Goal: Browse casually

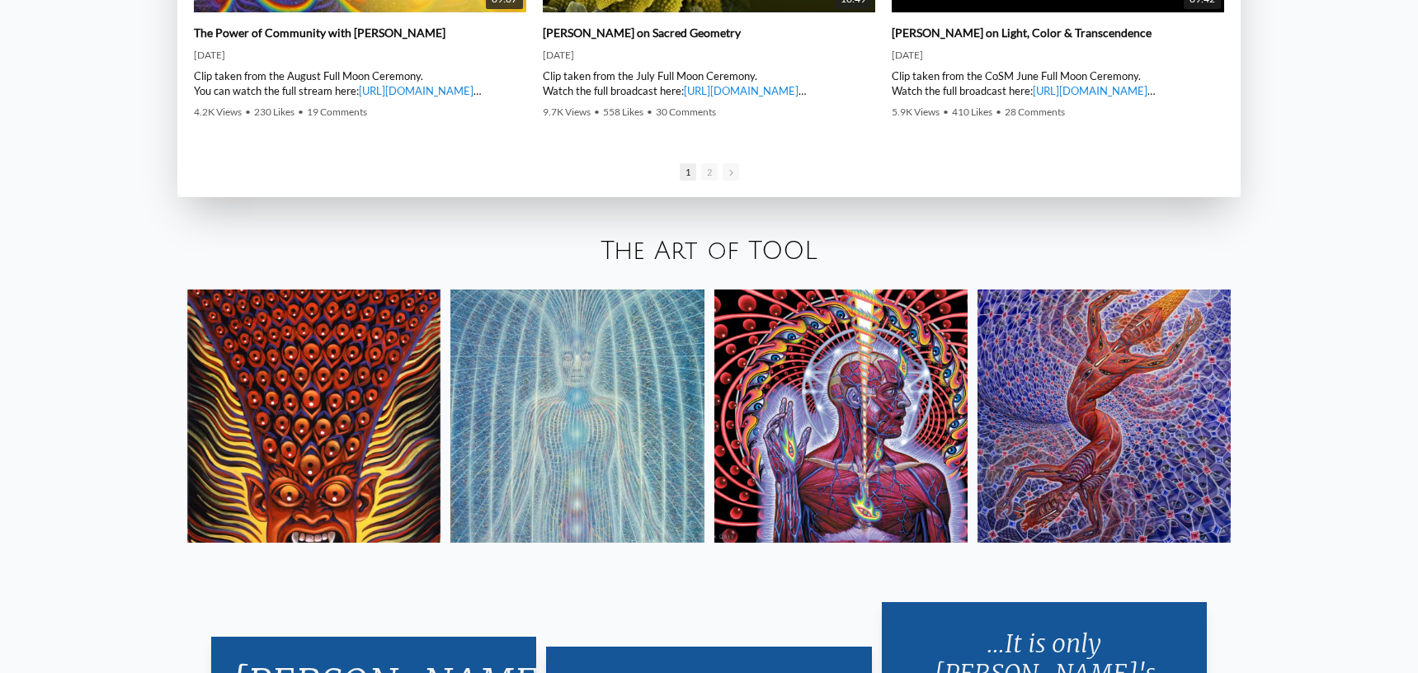
scroll to position [3001, 0]
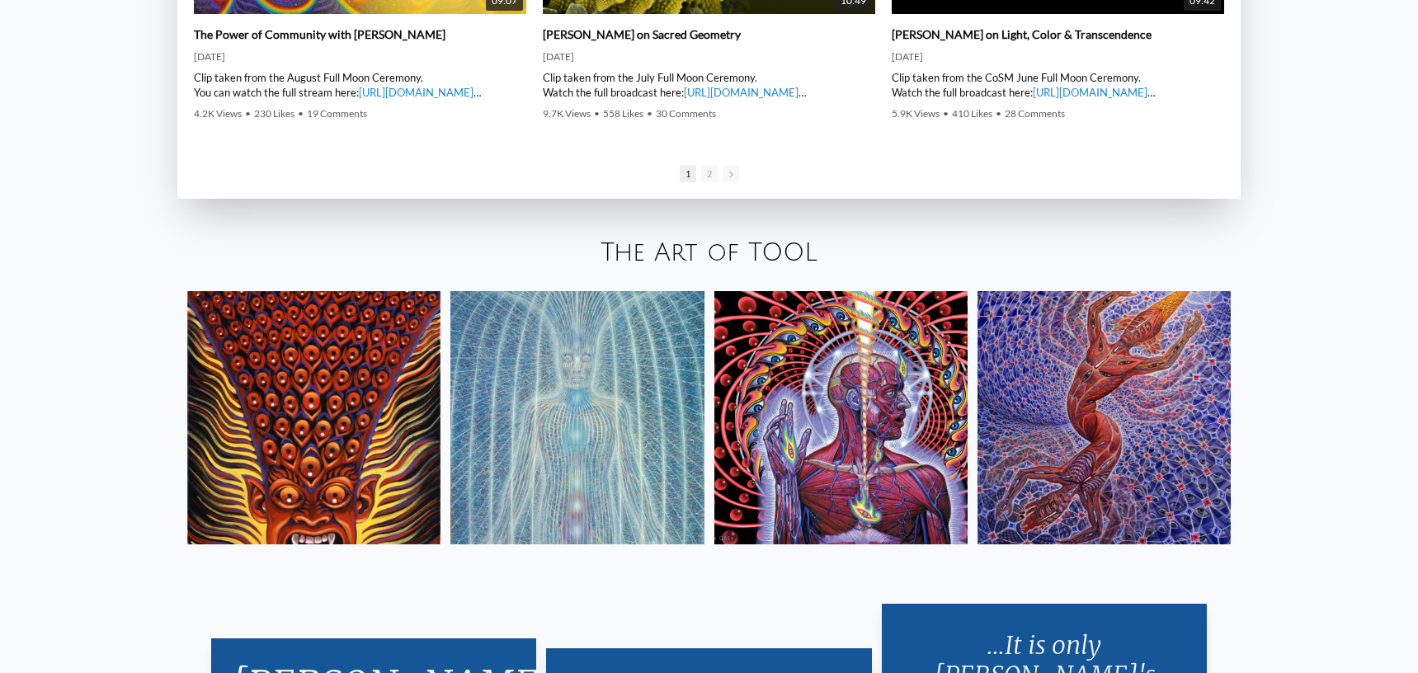
click at [359, 412] on img at bounding box center [313, 417] width 253 height 253
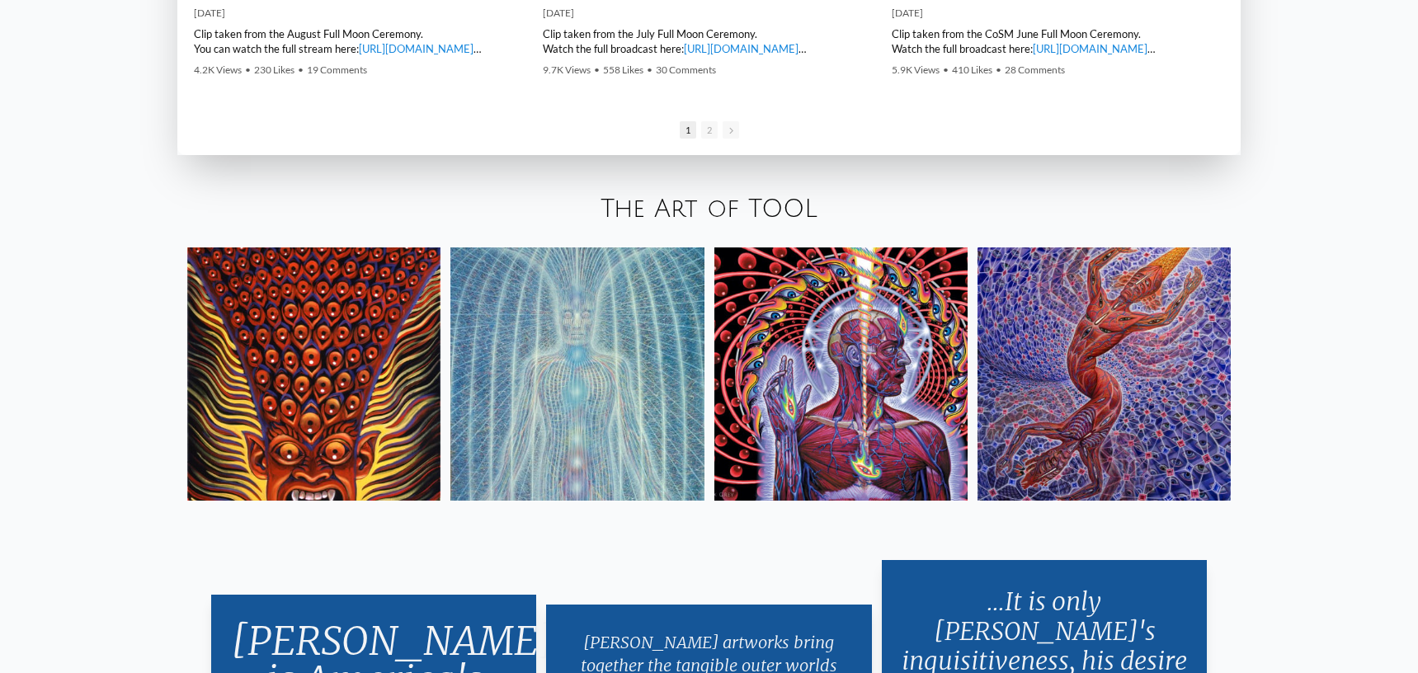
scroll to position [3043, 0]
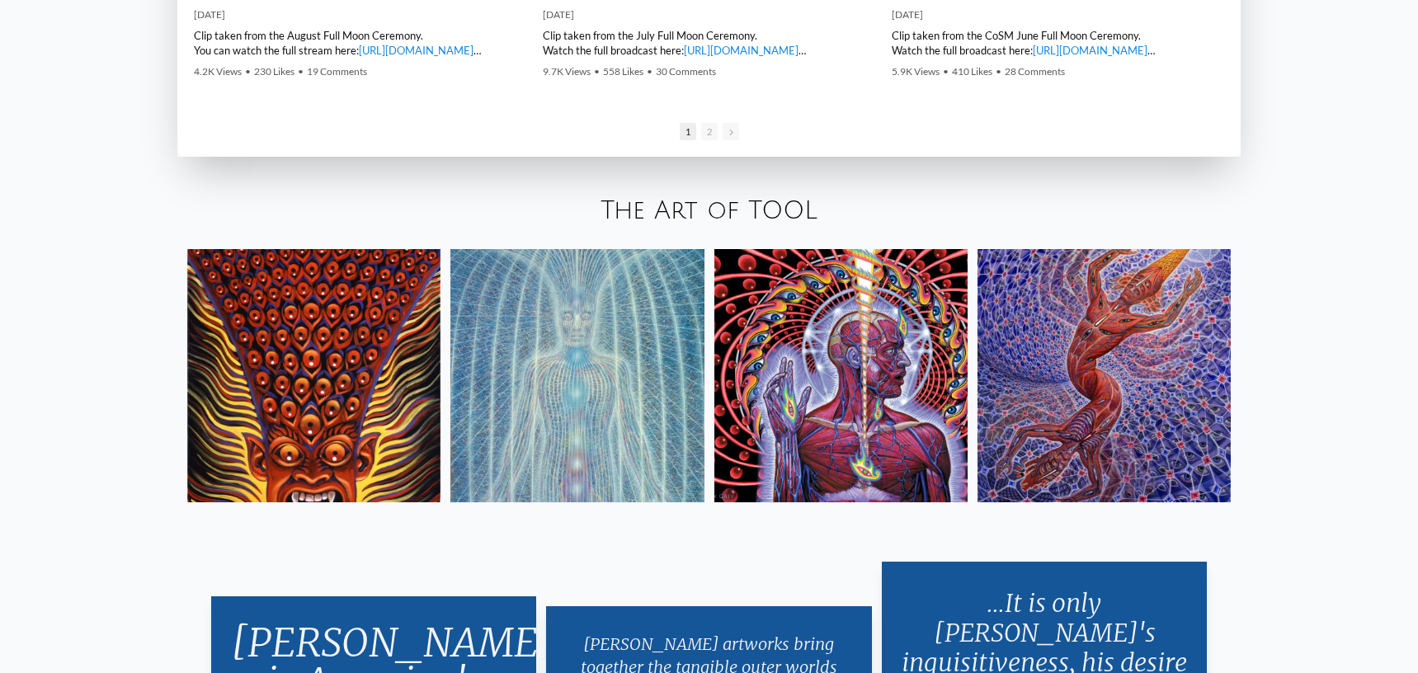
click at [1132, 360] on img at bounding box center [1104, 375] width 253 height 253
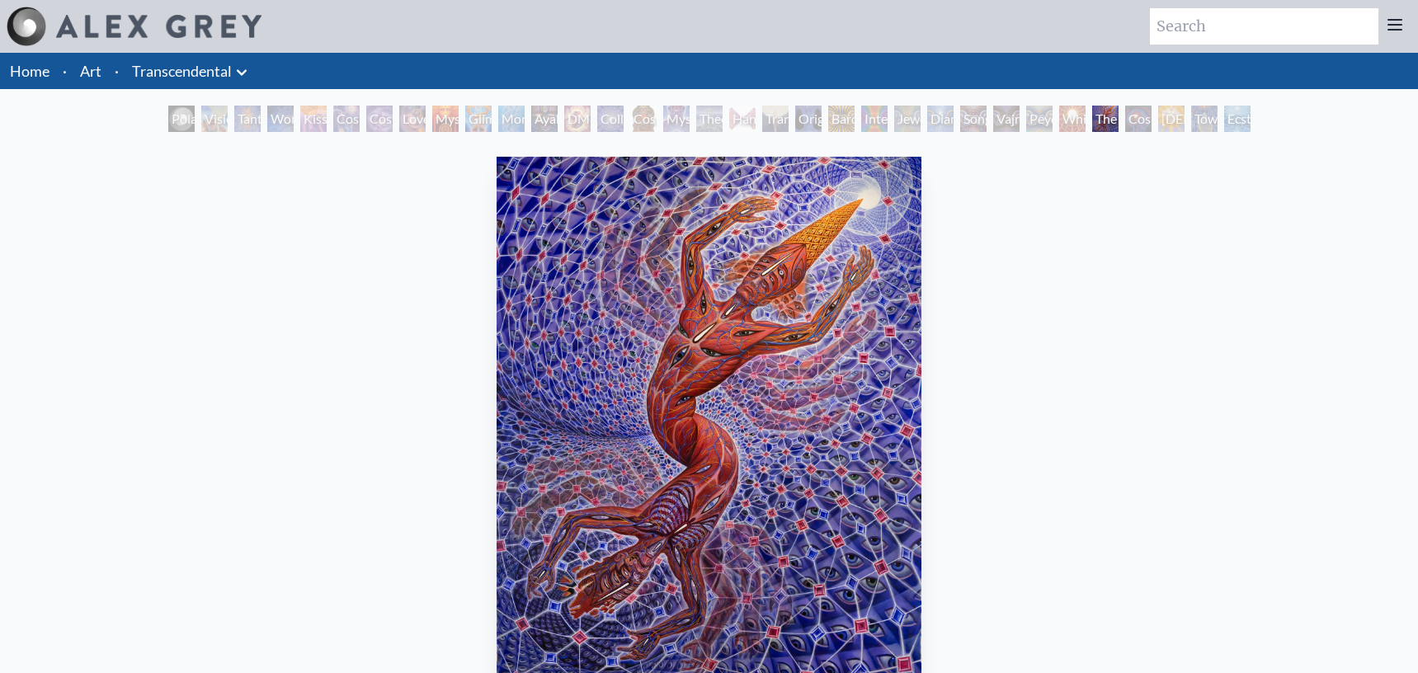
click at [778, 398] on img "29 / 33" at bounding box center [709, 426] width 425 height 539
